Goal: Task Accomplishment & Management: Use online tool/utility

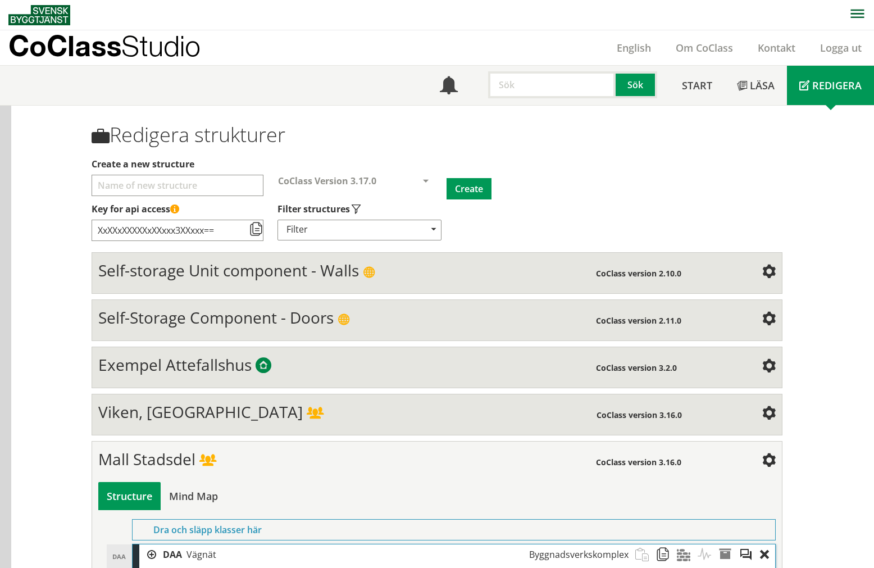
scroll to position [374, 0]
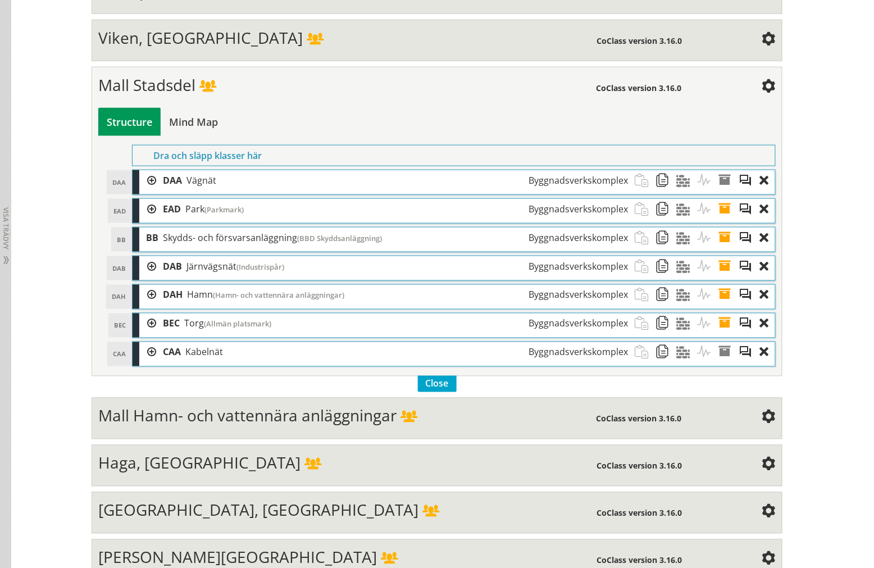
click at [250, 75] on div "Mall Stadsdel CoClass version 3.16.0 Structure Mind Map Dra och släpp klasser h…" at bounding box center [437, 222] width 691 height 310
click at [249, 85] on div "Mall Stadsdel" at bounding box center [347, 86] width 498 height 22
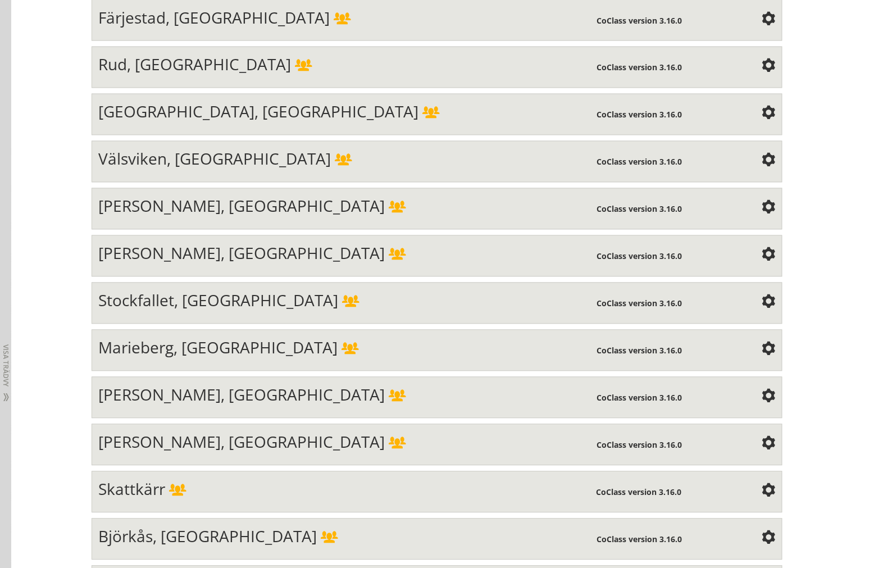
scroll to position [2060, 0]
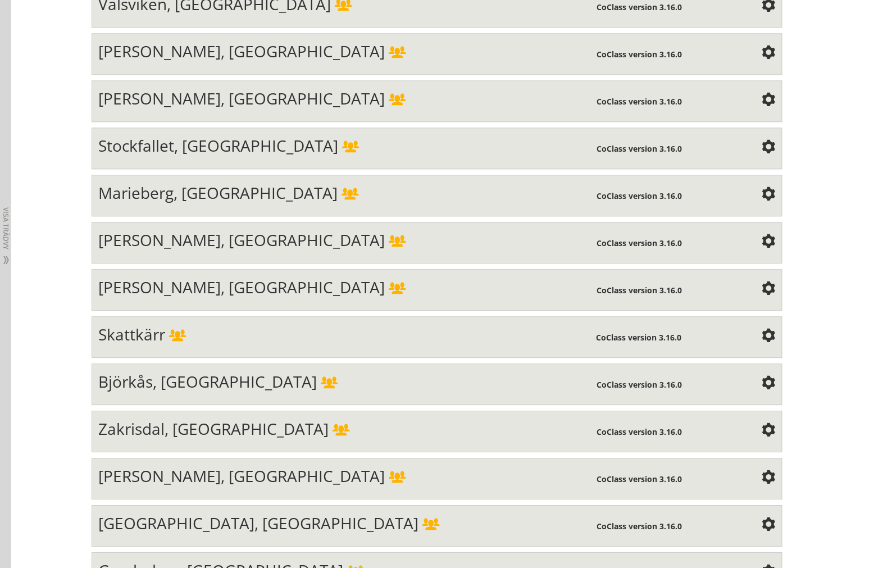
click at [389, 296] on span at bounding box center [397, 289] width 17 height 12
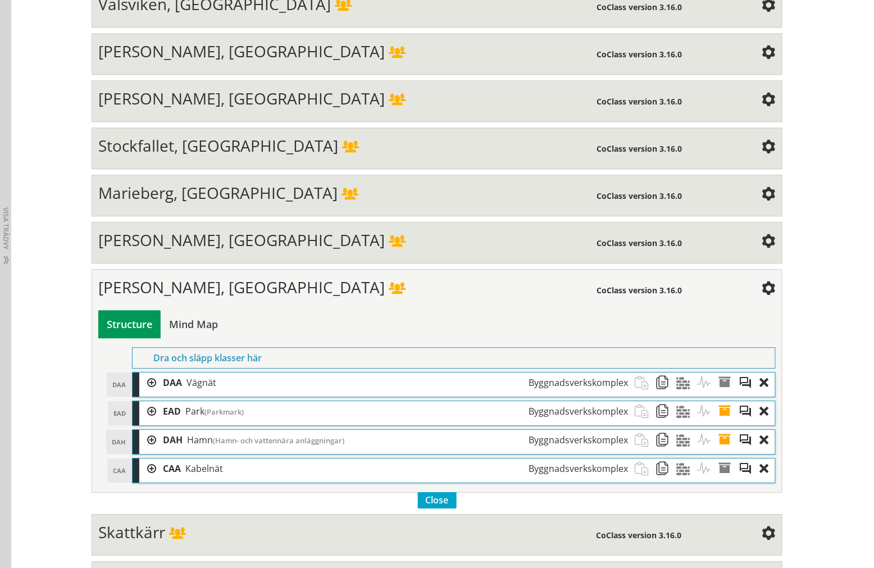
click at [147, 393] on div at bounding box center [147, 383] width 17 height 21
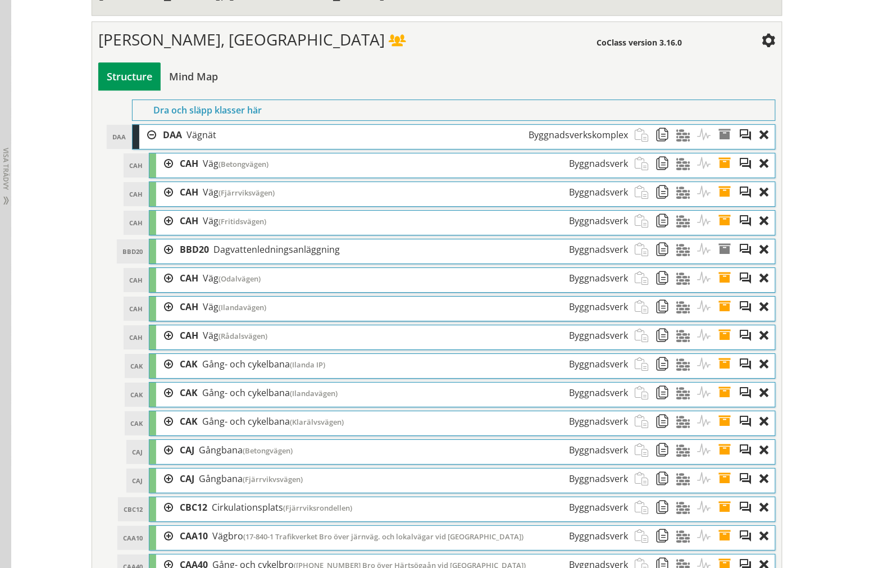
scroll to position [2373, 0]
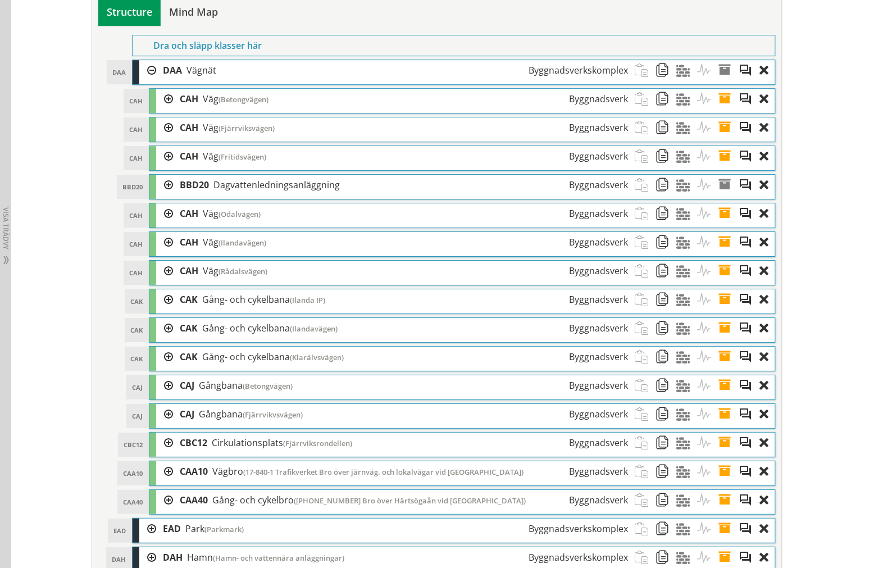
click at [148, 81] on div at bounding box center [147, 70] width 17 height 21
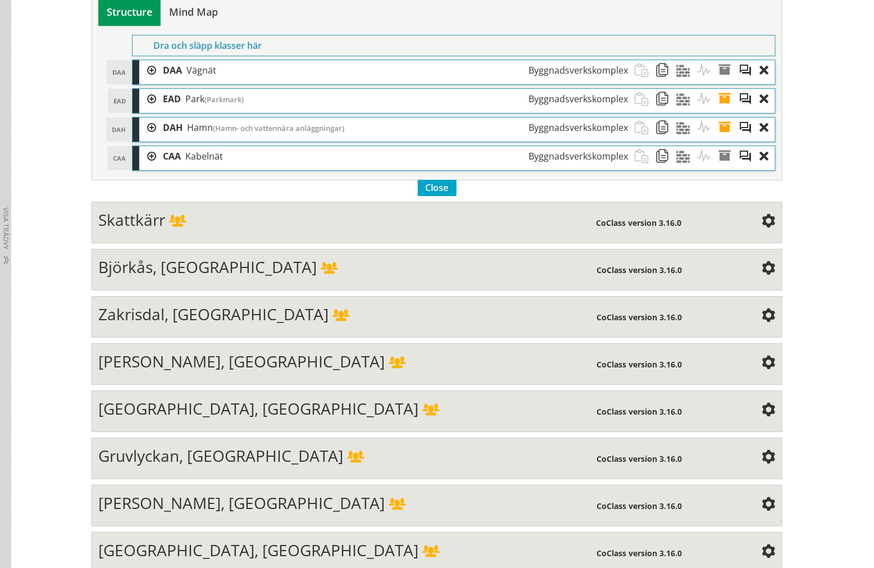
click at [148, 138] on div at bounding box center [147, 127] width 17 height 21
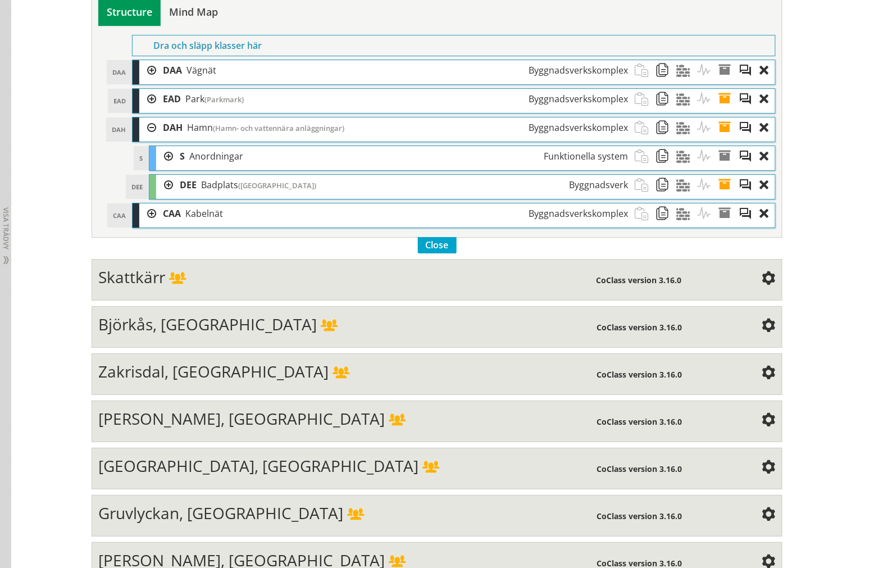
click at [158, 196] on div at bounding box center [164, 185] width 17 height 21
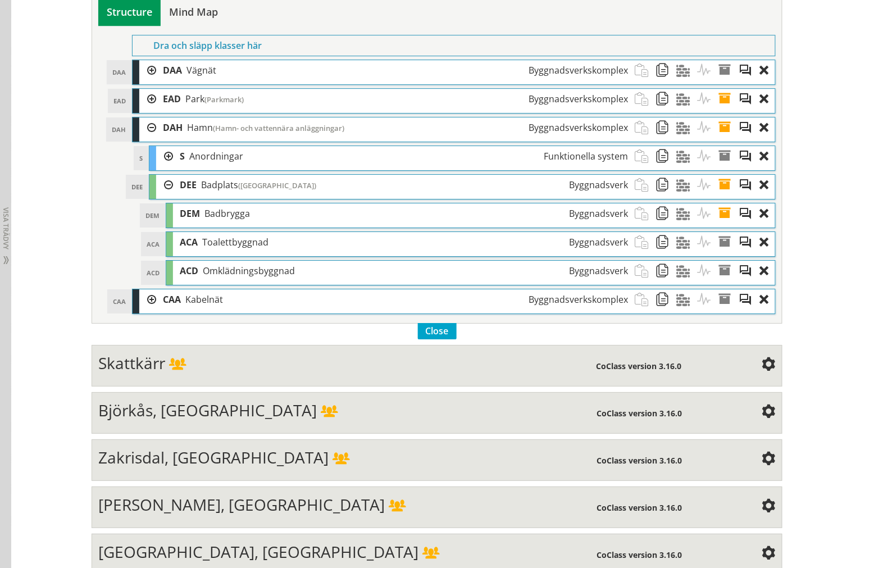
click at [158, 196] on div at bounding box center [164, 185] width 17 height 21
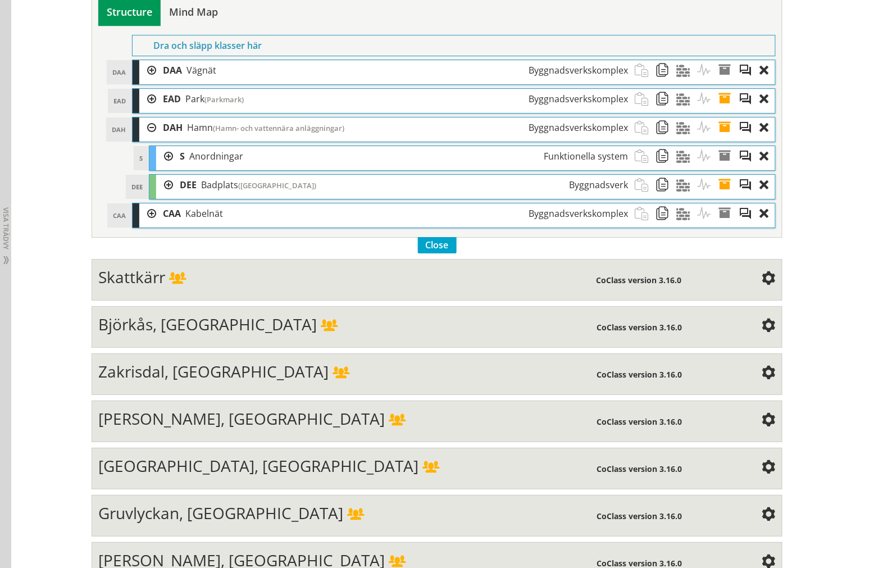
click at [158, 167] on div at bounding box center [164, 156] width 17 height 21
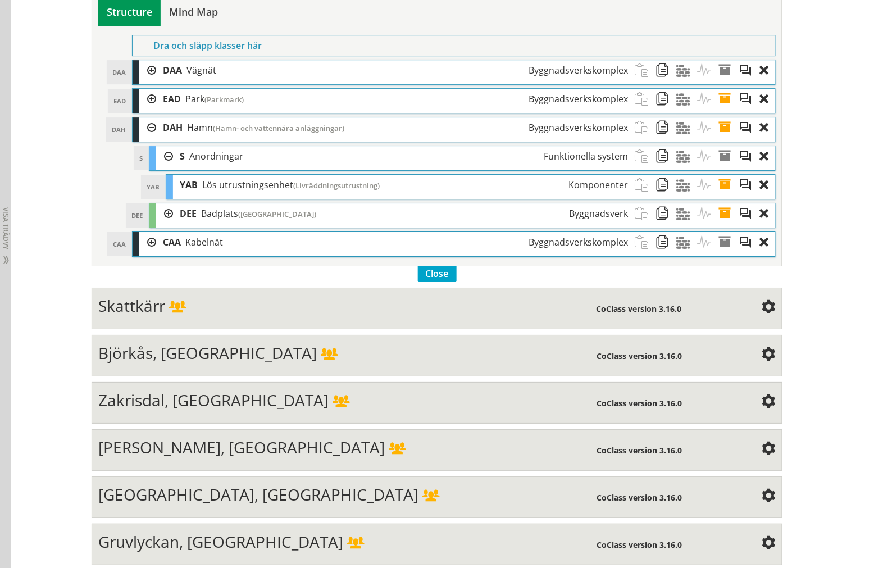
click at [158, 167] on div at bounding box center [164, 156] width 17 height 21
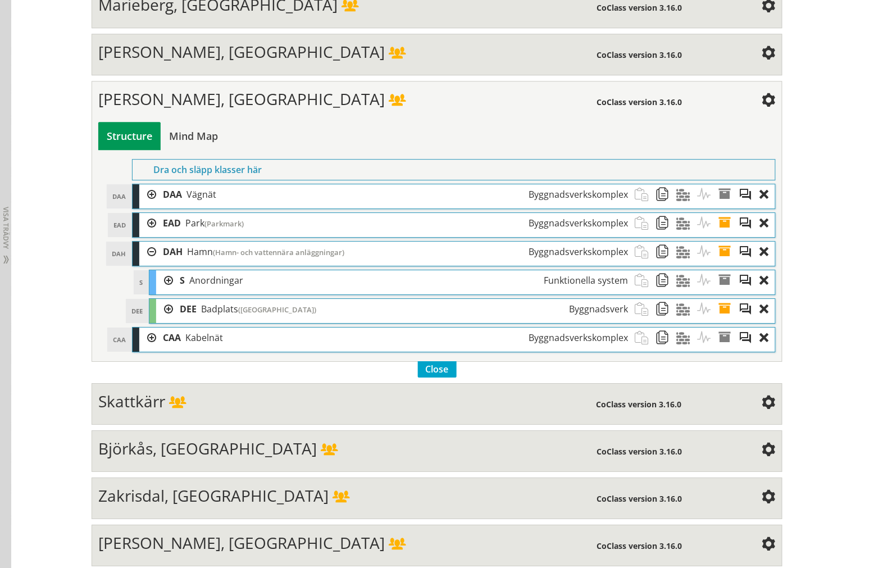
scroll to position [2248, 0]
click at [145, 263] on div at bounding box center [147, 252] width 17 height 21
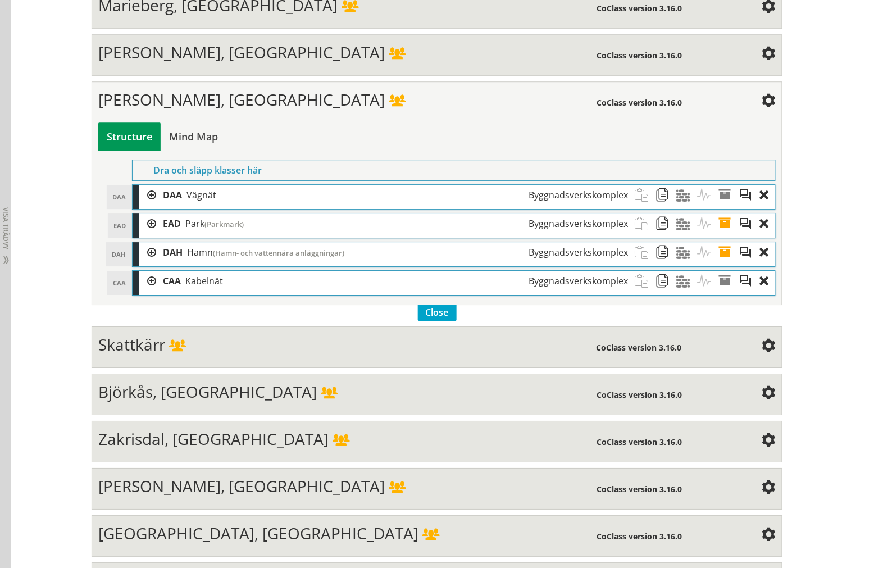
click at [189, 110] on span "[PERSON_NAME], [GEOGRAPHIC_DATA]" at bounding box center [241, 99] width 287 height 21
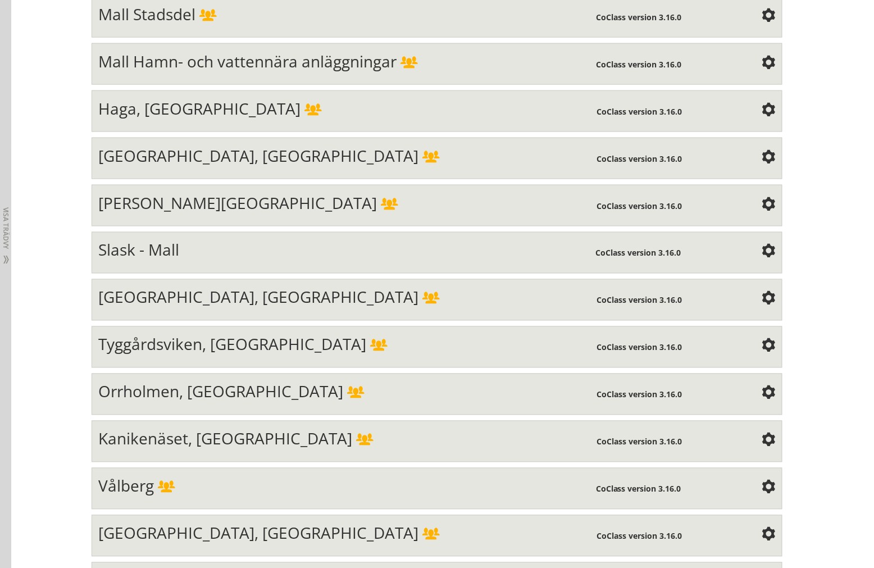
click at [205, 436] on span "Kanikenäset, [GEOGRAPHIC_DATA]" at bounding box center [225, 438] width 254 height 21
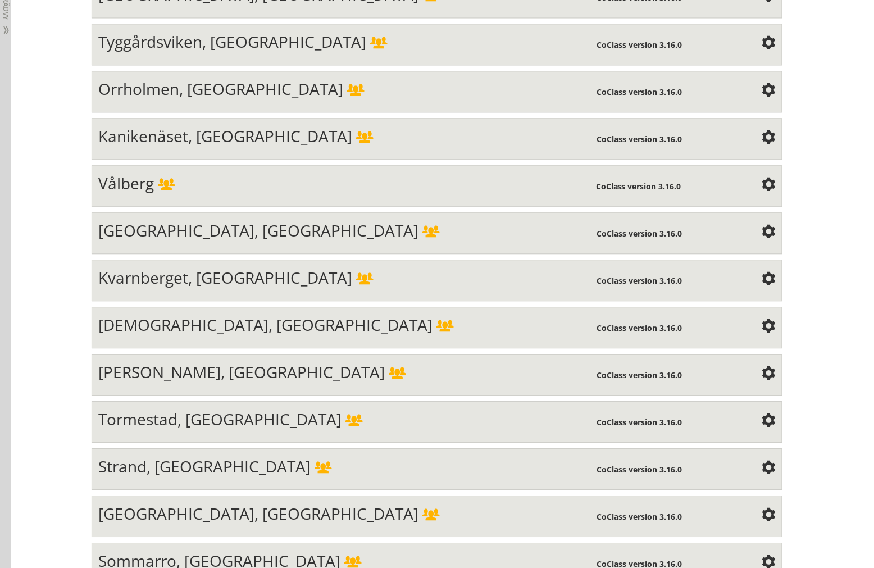
scroll to position [819, 0]
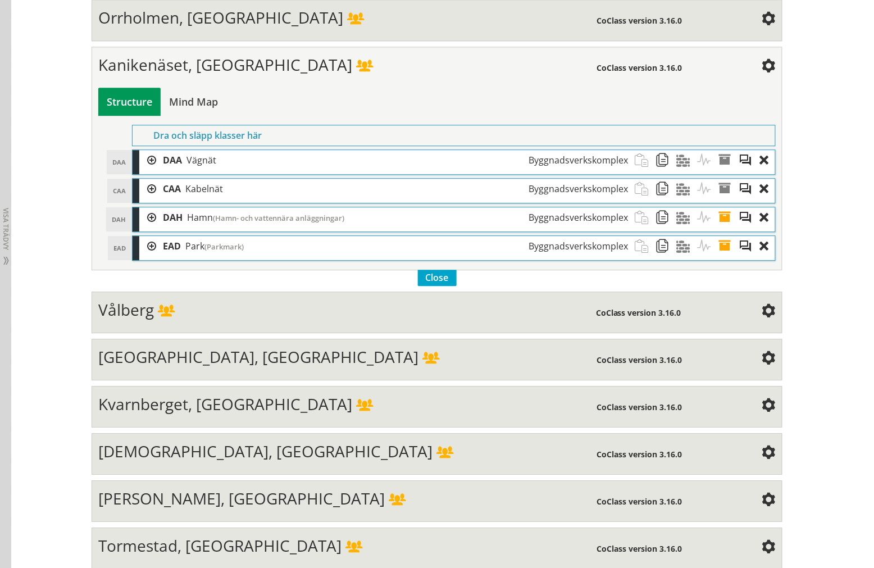
click at [149, 223] on div at bounding box center [147, 217] width 17 height 21
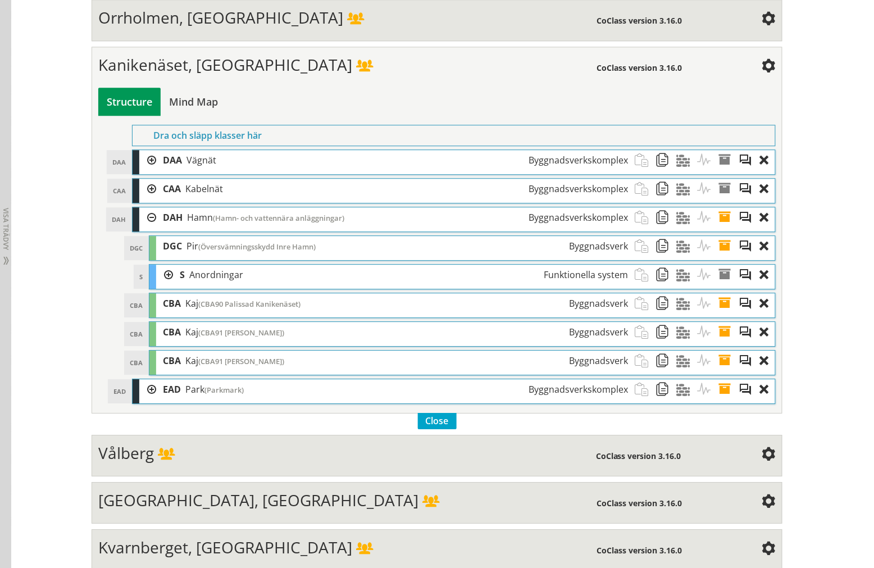
click at [149, 222] on div at bounding box center [147, 217] width 17 height 21
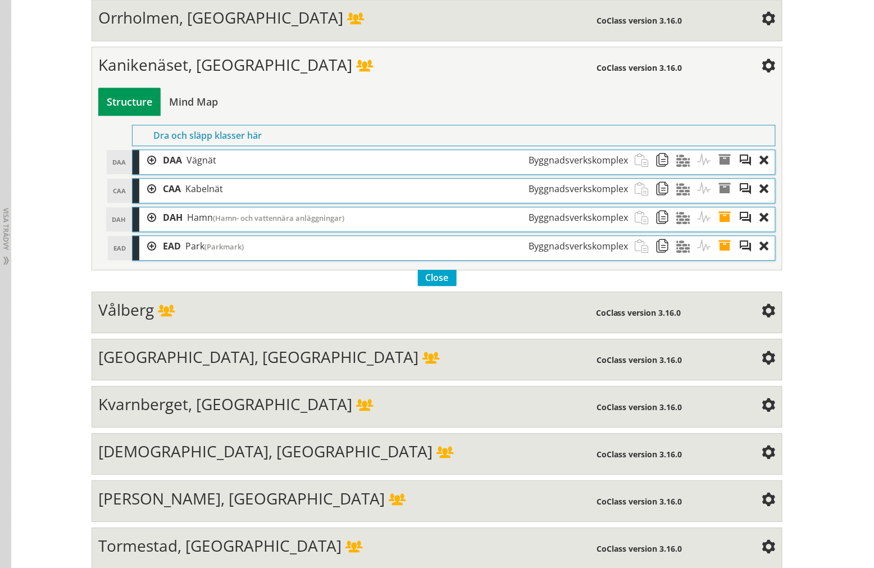
drag, startPoint x: 198, startPoint y: 364, endPoint x: 194, endPoint y: 267, distance: 96.2
click at [199, 364] on span "[GEOGRAPHIC_DATA], [GEOGRAPHIC_DATA]" at bounding box center [258, 356] width 320 height 21
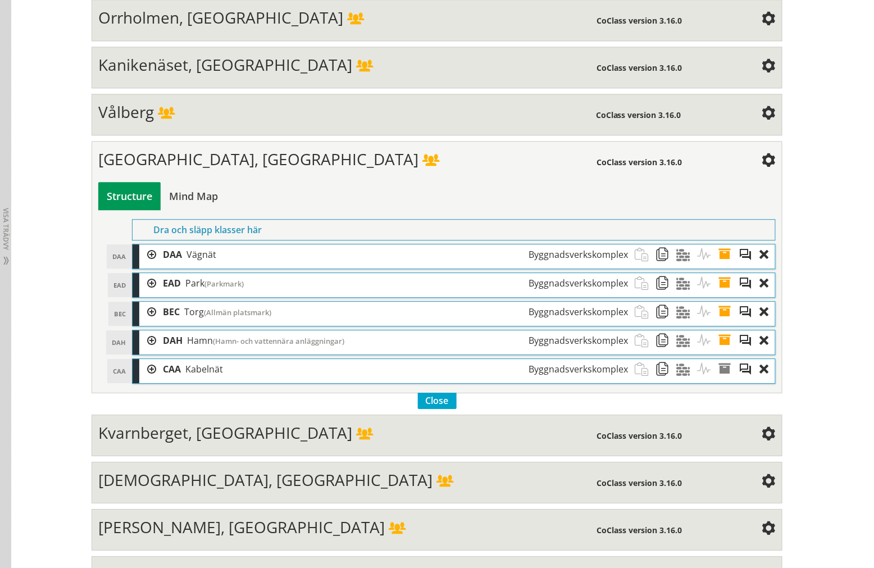
click at [142, 265] on div at bounding box center [147, 254] width 17 height 21
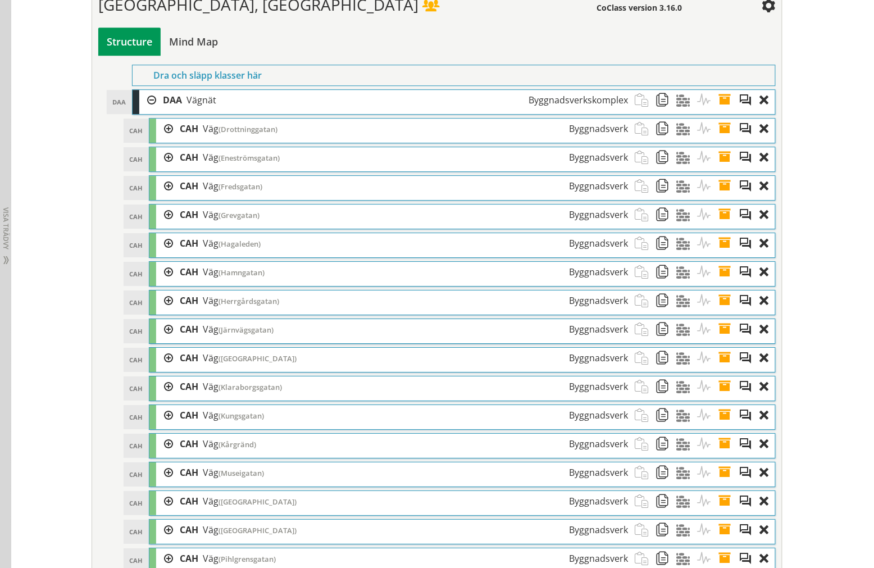
scroll to position [945, 0]
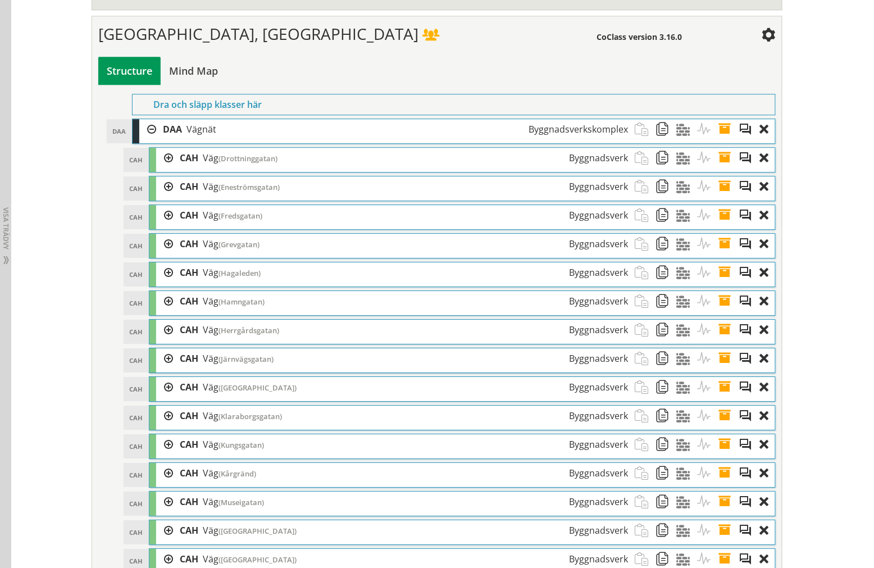
click at [158, 169] on div at bounding box center [164, 158] width 17 height 21
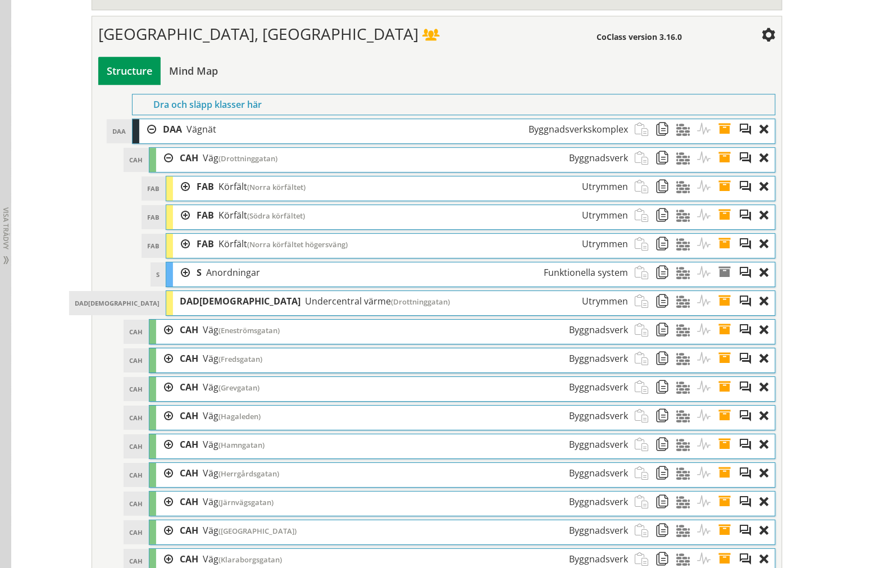
click at [180, 279] on div at bounding box center [181, 272] width 17 height 21
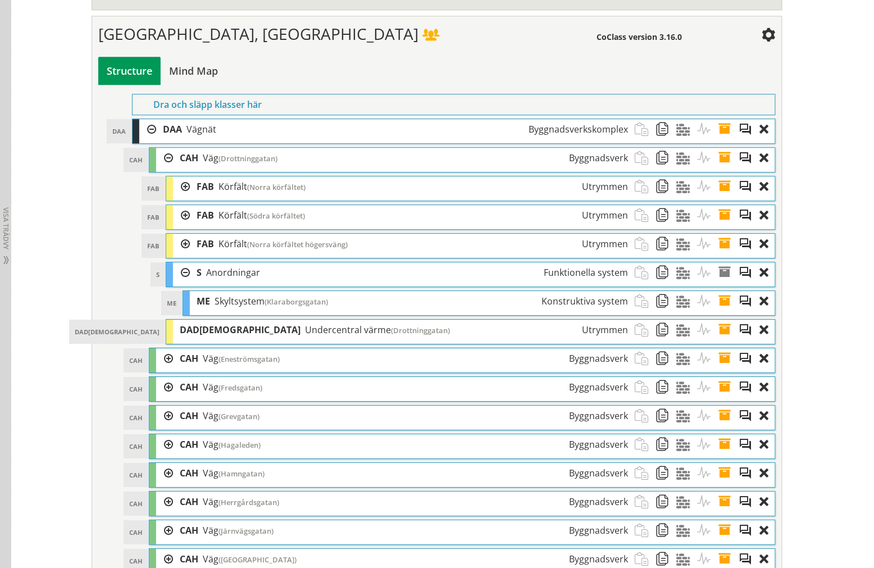
click at [250, 42] on span "[GEOGRAPHIC_DATA], [GEOGRAPHIC_DATA]" at bounding box center [258, 33] width 320 height 21
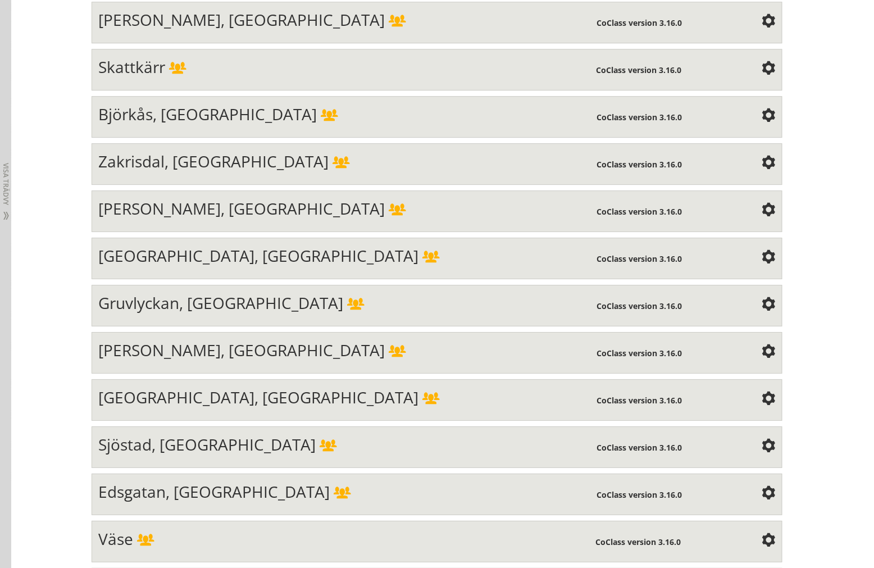
scroll to position [2373, 0]
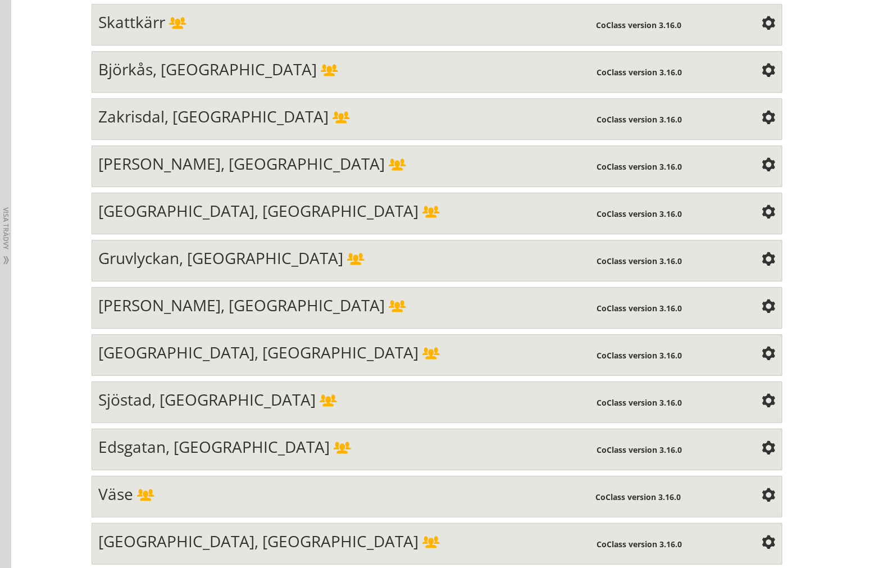
click at [216, 221] on span "[GEOGRAPHIC_DATA], [GEOGRAPHIC_DATA]" at bounding box center [258, 210] width 320 height 21
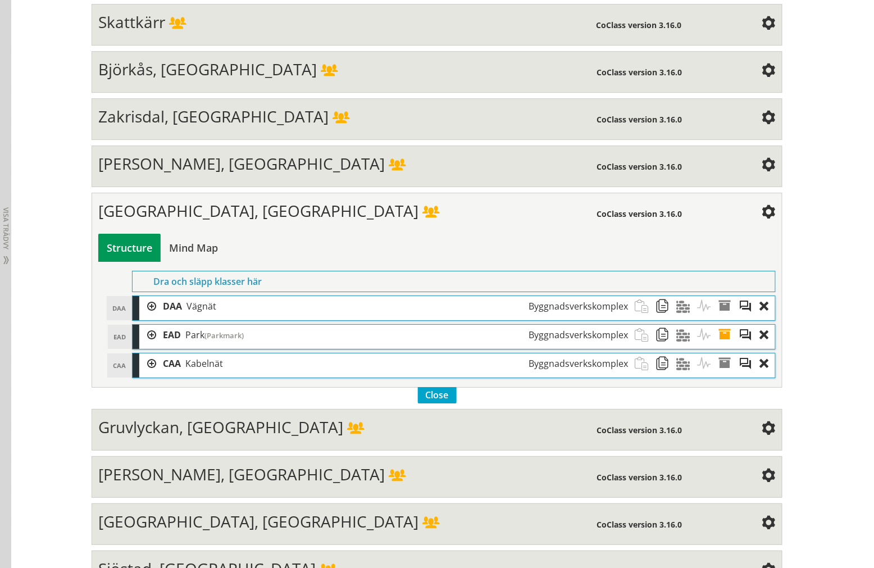
click at [139, 317] on div at bounding box center [147, 306] width 17 height 21
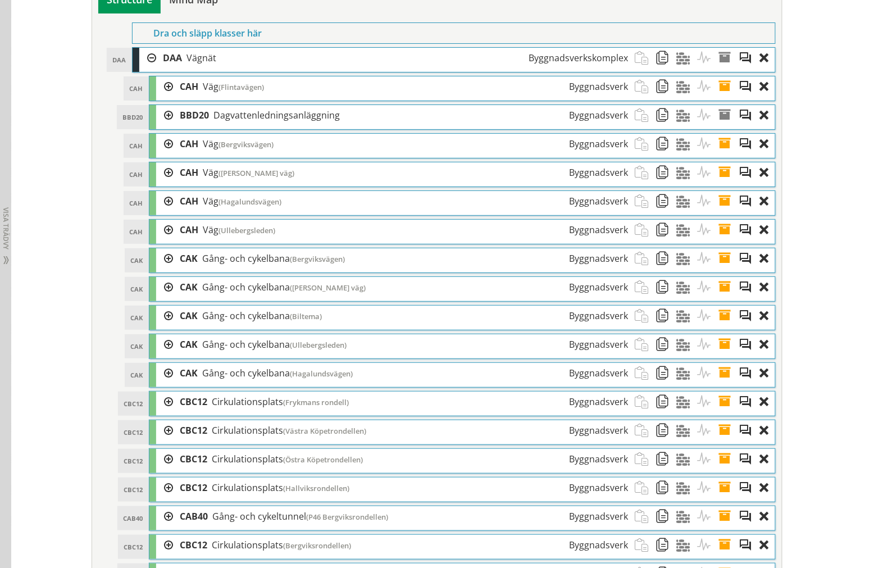
scroll to position [2622, 0]
click at [157, 153] on div at bounding box center [164, 143] width 17 height 21
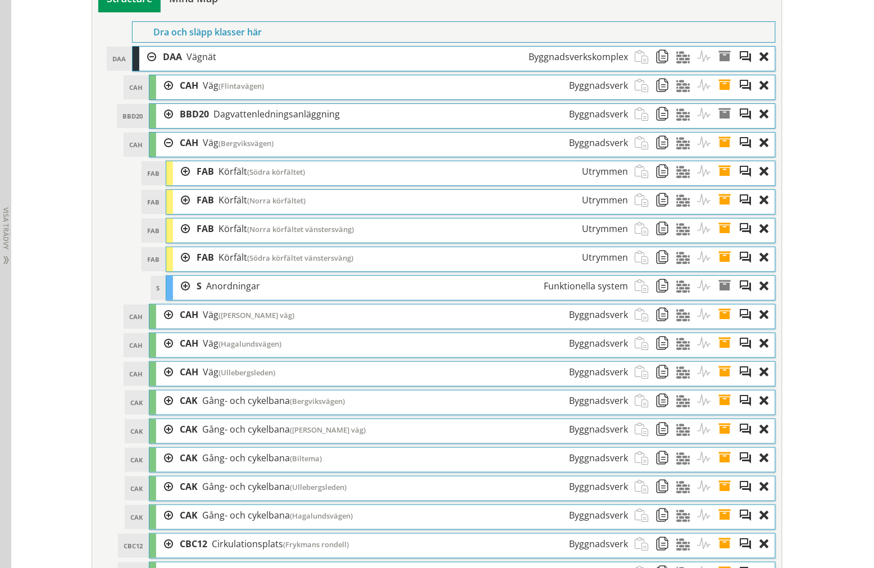
click at [167, 300] on div "S S Anordningar Funktionella system" at bounding box center [470, 288] width 609 height 24
click at [175, 297] on div at bounding box center [181, 286] width 17 height 21
